Goal: Task Accomplishment & Management: Use online tool/utility

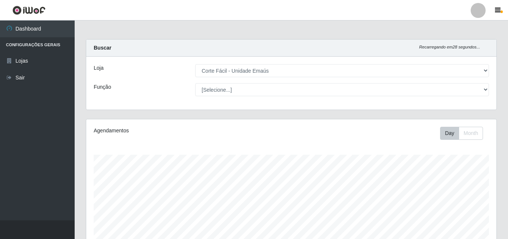
select select "201"
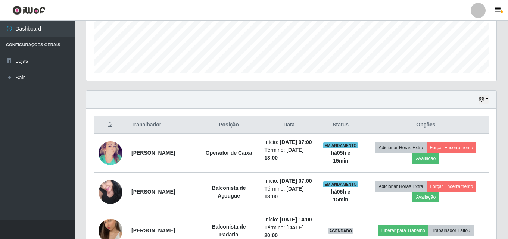
scroll to position [180, 0]
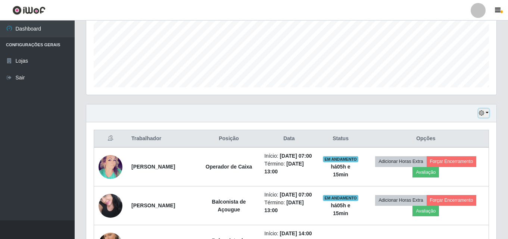
click at [489, 111] on button "button" at bounding box center [484, 113] width 10 height 9
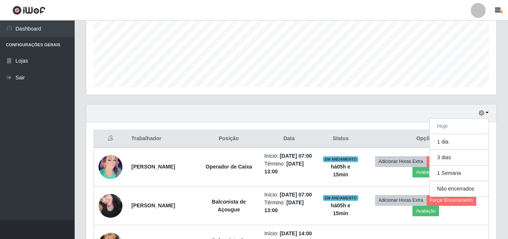
click at [356, 114] on div "Hoje 1 dia 3 dias 1 Semana Não encerrados" at bounding box center [291, 114] width 410 height 18
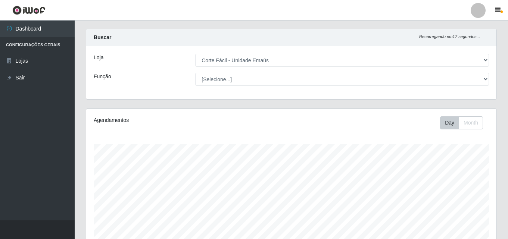
scroll to position [0, 0]
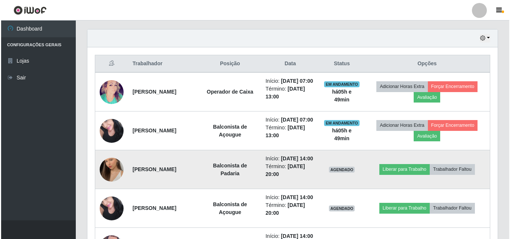
scroll to position [254, 0]
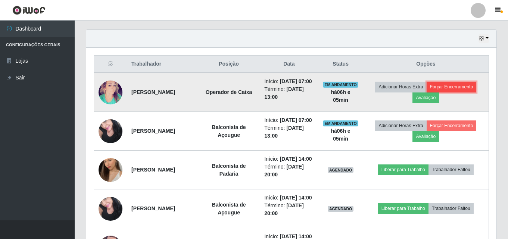
click at [464, 92] on button "Forçar Encerramento" at bounding box center [452, 87] width 50 height 10
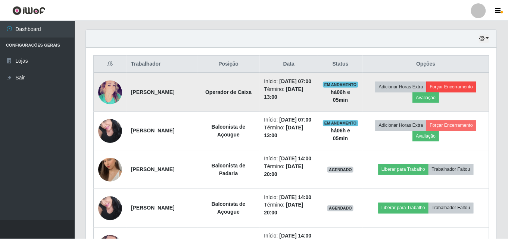
scroll to position [155, 407]
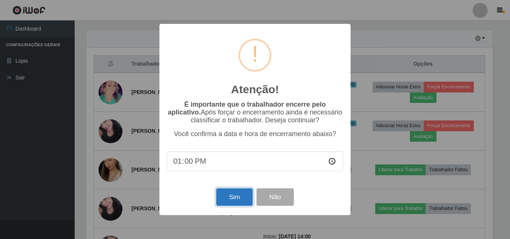
click at [223, 201] on button "Sim" at bounding box center [234, 198] width 36 height 18
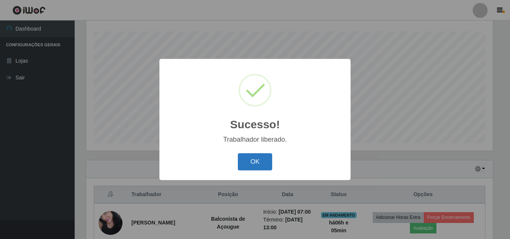
click at [264, 166] on button "OK" at bounding box center [255, 162] width 35 height 18
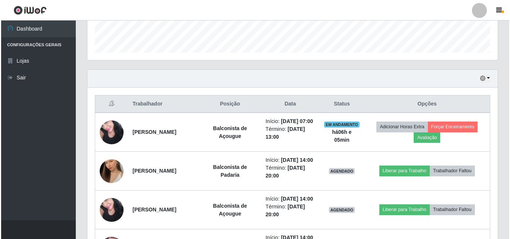
scroll to position [236, 0]
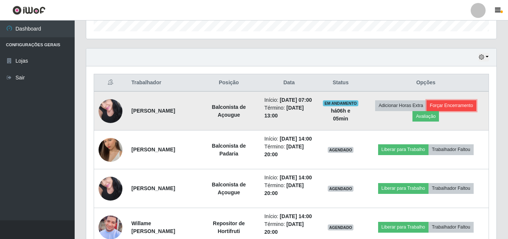
click at [468, 111] on button "Forçar Encerramento" at bounding box center [452, 105] width 50 height 10
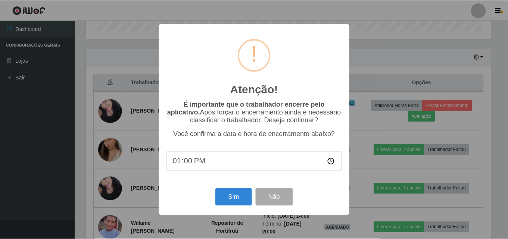
scroll to position [155, 407]
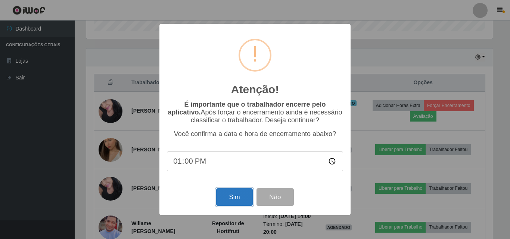
click at [245, 198] on button "Sim" at bounding box center [234, 198] width 36 height 18
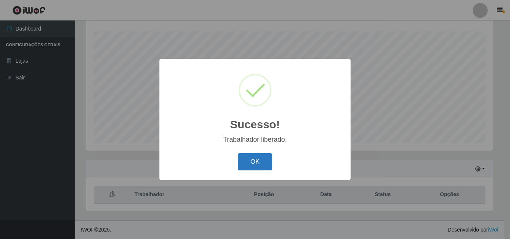
click at [255, 168] on button "OK" at bounding box center [255, 162] width 35 height 18
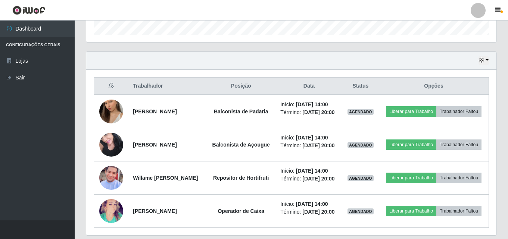
scroll to position [130, 0]
